Goal: Task Accomplishment & Management: Use online tool/utility

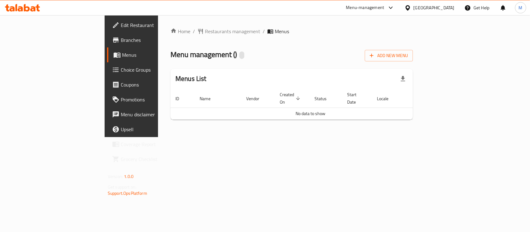
click at [411, 11] on icon at bounding box center [408, 8] width 7 height 7
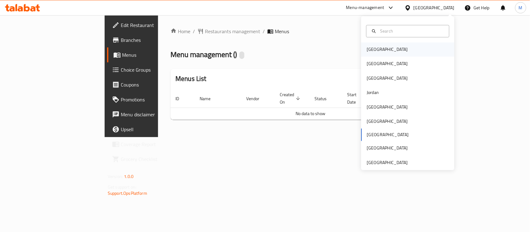
click at [381, 51] on div "[GEOGRAPHIC_DATA]" at bounding box center [407, 50] width 93 height 14
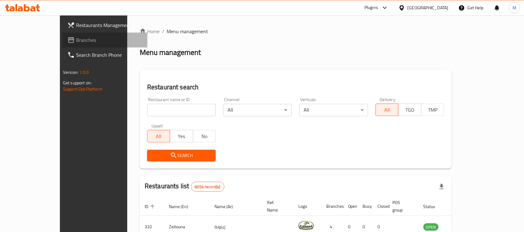
click at [76, 40] on span "Branches" at bounding box center [109, 39] width 66 height 7
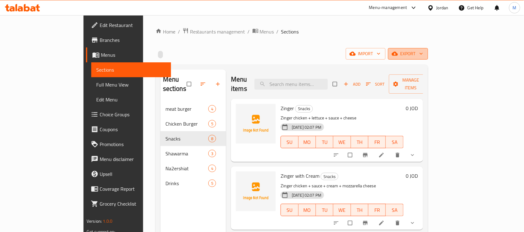
click at [423, 52] on span "export" at bounding box center [408, 54] width 30 height 8
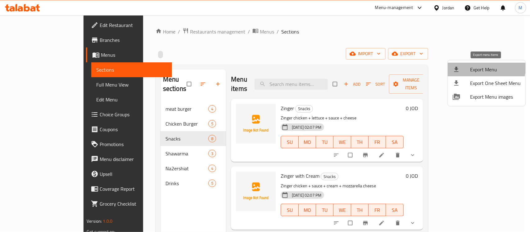
click at [477, 66] on span "Export Menu" at bounding box center [495, 69] width 51 height 7
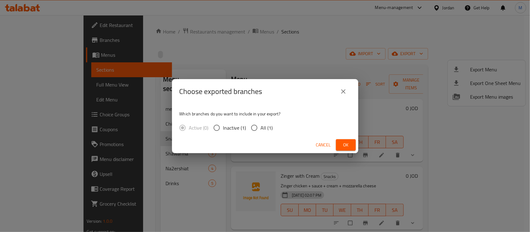
click at [248, 134] on input "All (1)" at bounding box center [254, 127] width 13 height 13
radio input "true"
click at [342, 144] on span "Ok" at bounding box center [346, 145] width 10 height 8
